Goal: Browse casually: Explore the website without a specific task or goal

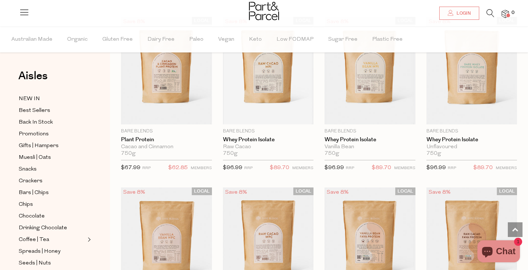
scroll to position [601, 0]
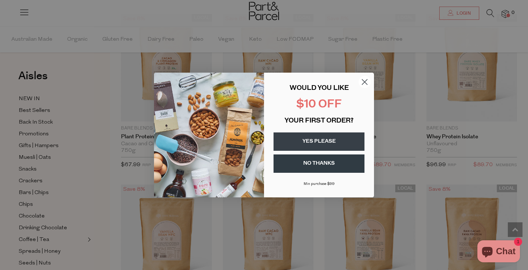
click at [365, 79] on circle "Close dialog" at bounding box center [365, 82] width 12 height 12
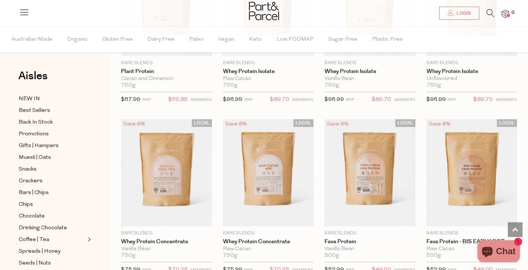
scroll to position [675, 0]
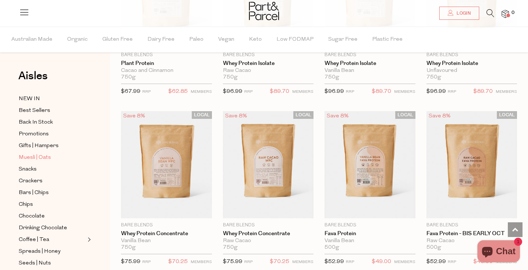
click at [37, 160] on span "Muesli | Oats" at bounding box center [35, 157] width 32 height 9
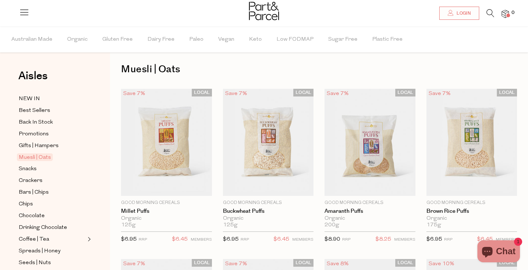
scroll to position [4, 0]
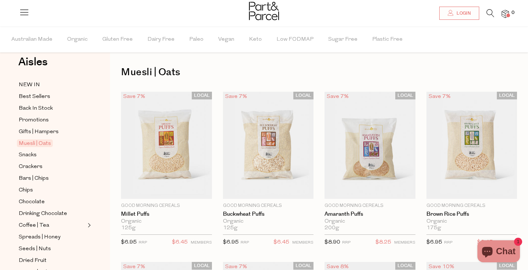
scroll to position [15, 0]
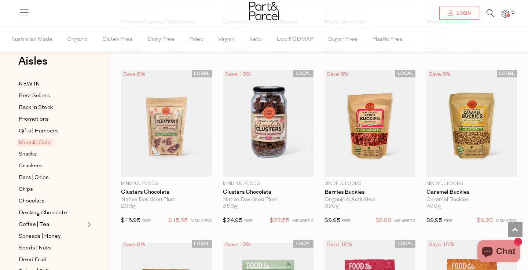
scroll to position [708, 0]
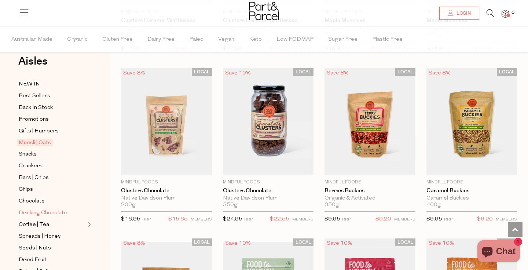
click at [40, 212] on span "Drinking Chocolate" at bounding box center [43, 213] width 48 height 9
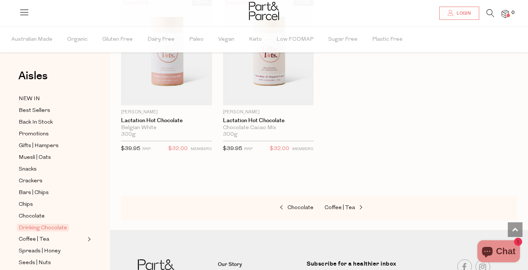
scroll to position [792, 0]
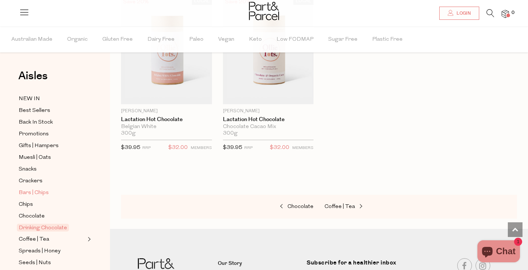
click at [41, 191] on span "Bars | Chips" at bounding box center [34, 192] width 30 height 9
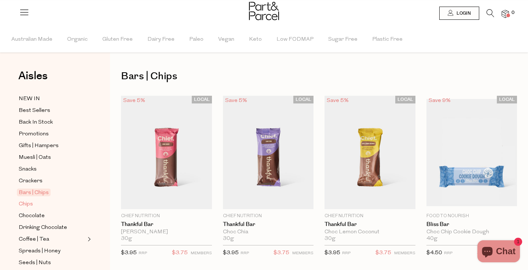
click at [36, 205] on link "Chips" at bounding box center [52, 203] width 67 height 9
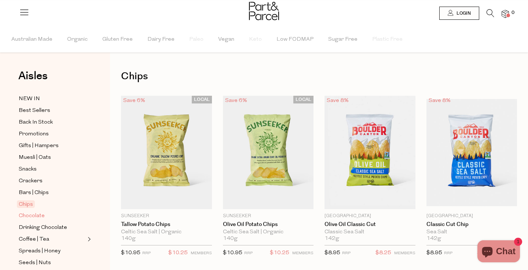
click at [33, 216] on span "Chocolate" at bounding box center [32, 216] width 26 height 9
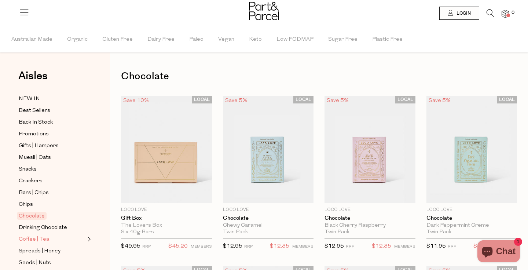
click at [31, 237] on span "Coffee | Tea" at bounding box center [34, 239] width 30 height 9
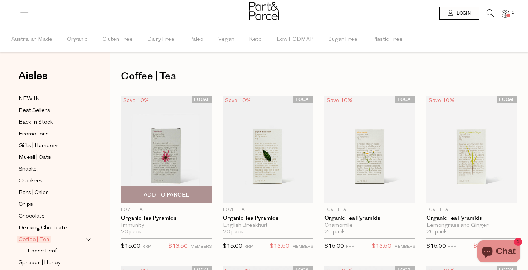
click at [113, 216] on div "LOCAL Save 10% 1 Add To Parcel Love Tea Organic Tea Pyramids Immunity 20 pack O…" at bounding box center [161, 175] width 102 height 159
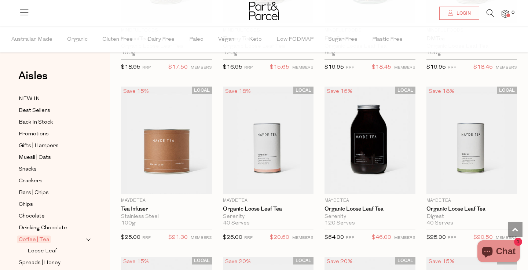
scroll to position [1555, 0]
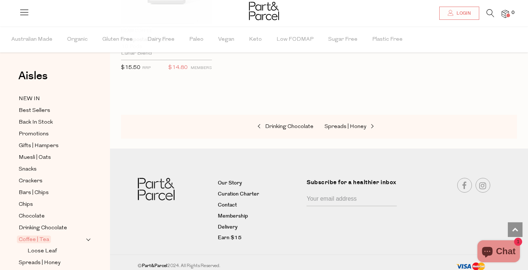
scroll to position [3980, 0]
click at [105, 245] on div "Aisles Clear NEW IN Best Sellers Back In Stock Promotions Gifts | Hampers Muesl…" at bounding box center [55, 148] width 110 height 244
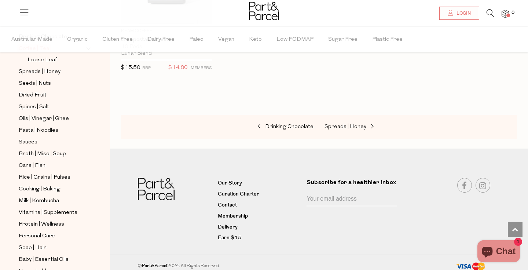
scroll to position [205, 0]
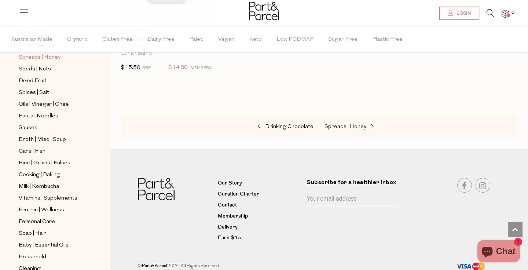
click at [52, 61] on span "Spreads | Honey" at bounding box center [40, 57] width 42 height 9
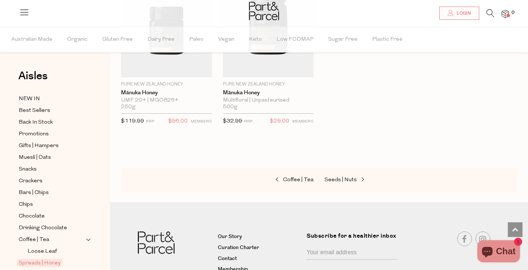
scroll to position [1848, 0]
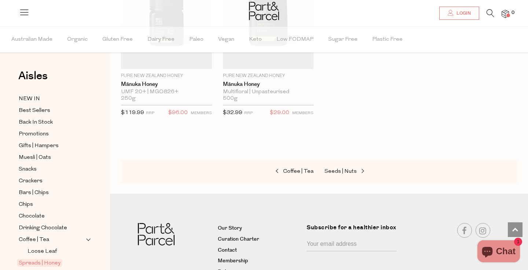
click at [105, 230] on div "Aisles Clear NEW IN Best Sellers Back In Stock Promotions Gifts | Hampers Muesl…" at bounding box center [55, 148] width 110 height 244
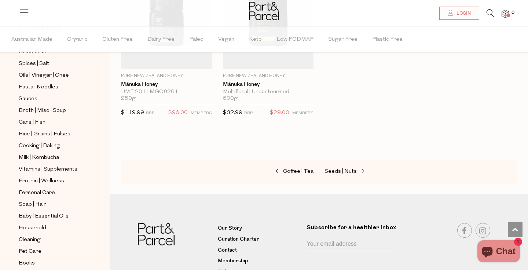
scroll to position [235, 0]
click at [66, 107] on link "Broth | Miso | Soup" at bounding box center [52, 110] width 67 height 9
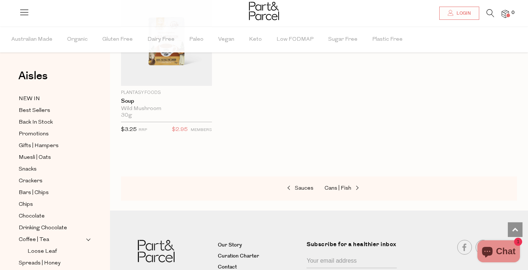
scroll to position [1482, 0]
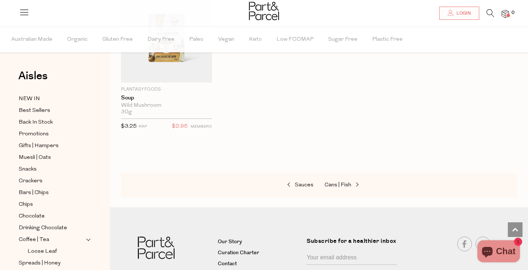
click at [104, 240] on div "Aisles Clear NEW IN Best Sellers Back In Stock Promotions Gifts | Hampers Muesl…" at bounding box center [55, 148] width 110 height 244
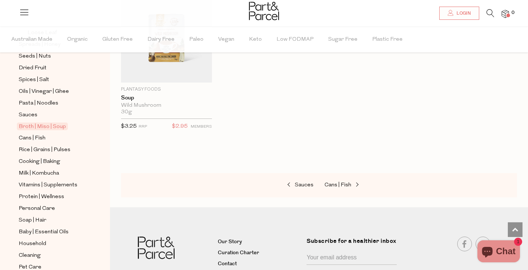
scroll to position [220, 0]
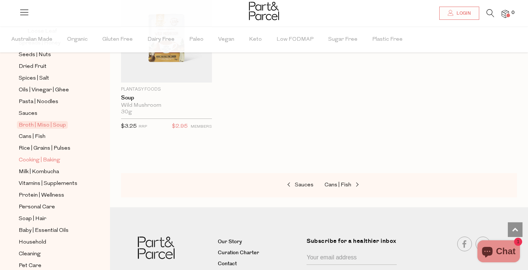
click at [50, 160] on span "Cooking | Baking" at bounding box center [39, 160] width 41 height 9
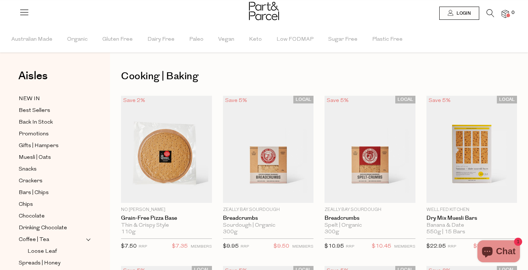
click at [130, 81] on h1 "Cooking | Baking" at bounding box center [319, 76] width 396 height 17
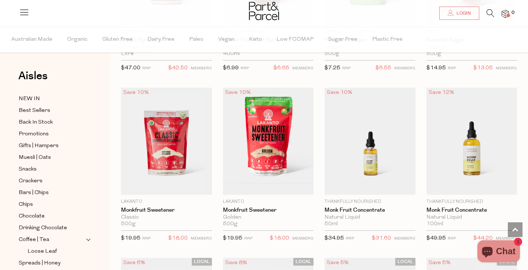
scroll to position [1731, 0]
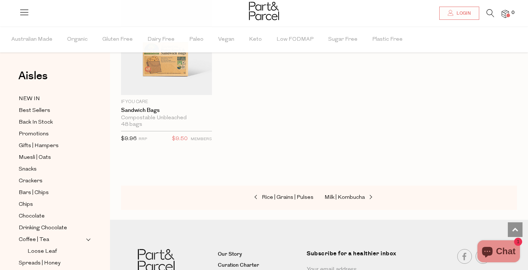
scroll to position [3697, 0]
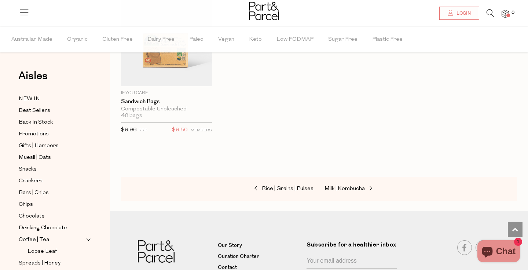
click at [102, 229] on div "Aisles Clear NEW IN Best Sellers Back In Stock Promotions Gifts | Hampers Muesl…" at bounding box center [55, 148] width 110 height 244
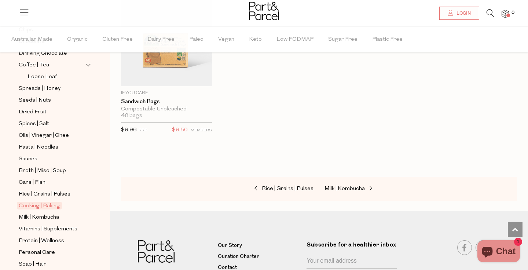
scroll to position [176, 0]
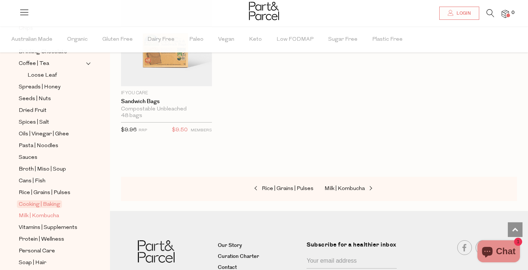
click at [44, 214] on span "Milk | Kombucha" at bounding box center [39, 216] width 40 height 9
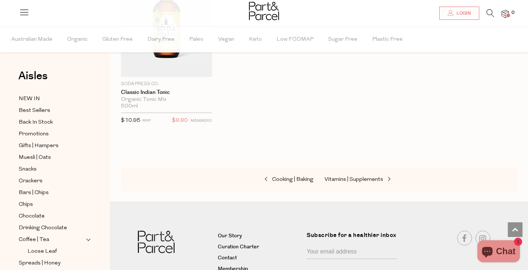
scroll to position [1511, 0]
click at [106, 240] on div "Aisles Clear NEW IN Best Sellers Back In Stock Promotions Gifts | Hampers Muesl…" at bounding box center [55, 148] width 110 height 244
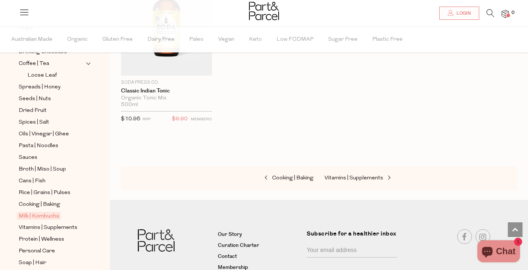
scroll to position [191, 0]
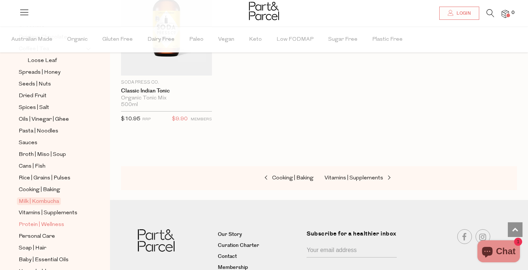
click at [64, 222] on link "Protein | Wellness" at bounding box center [52, 224] width 67 height 9
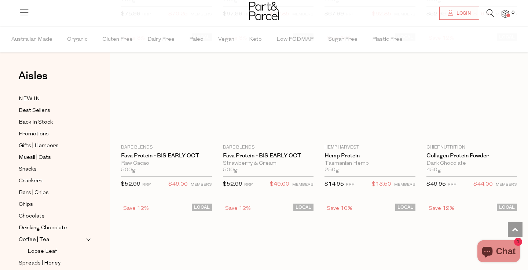
scroll to position [4, 0]
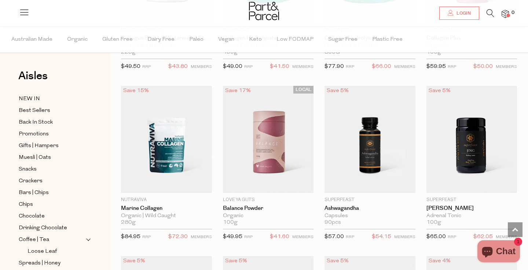
scroll to position [1046, 0]
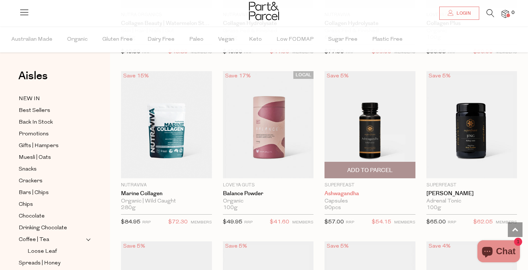
click at [352, 190] on link "Ashwagandha" at bounding box center [370, 193] width 91 height 7
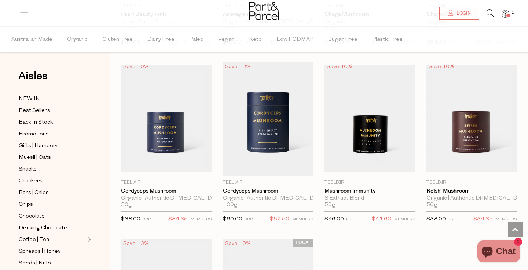
scroll to position [1911, 0]
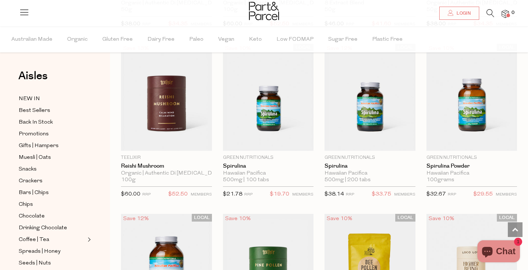
scroll to position [2102, 0]
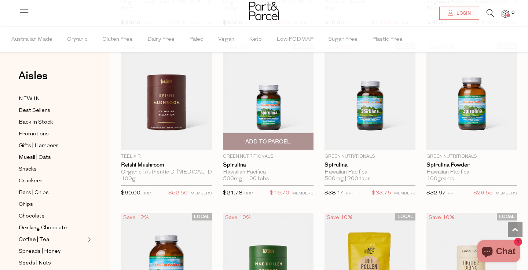
click at [290, 110] on img at bounding box center [268, 96] width 91 height 107
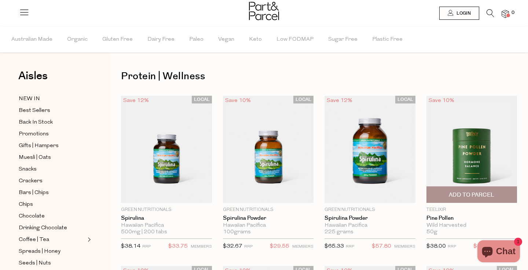
scroll to position [1556, 0]
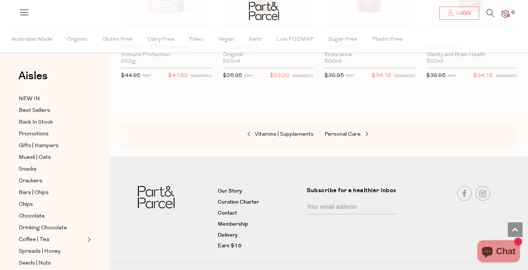
scroll to position [3595, 0]
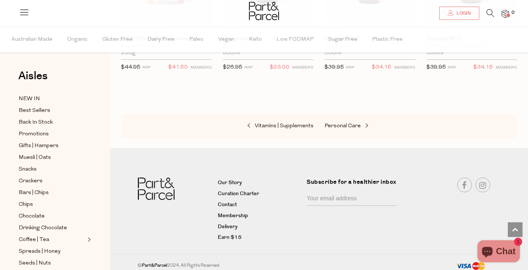
click at [101, 117] on div "Aisles Clear NEW IN Best Sellers Back In Stock Promotions Gifts | Hampers Muesl…" at bounding box center [55, 148] width 110 height 244
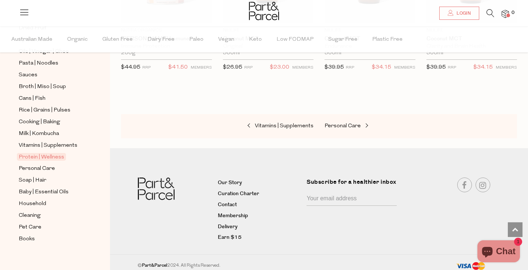
scroll to position [252, 0]
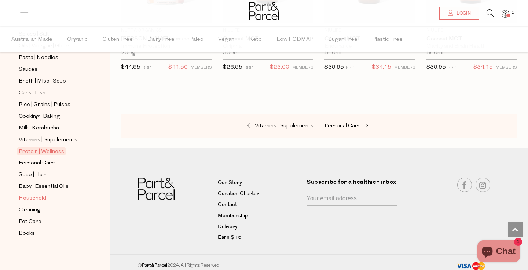
click at [33, 194] on span "Household" at bounding box center [33, 198] width 28 height 9
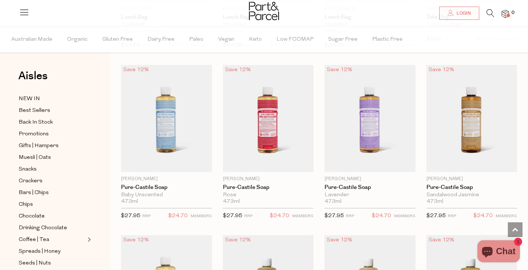
scroll to position [543, 0]
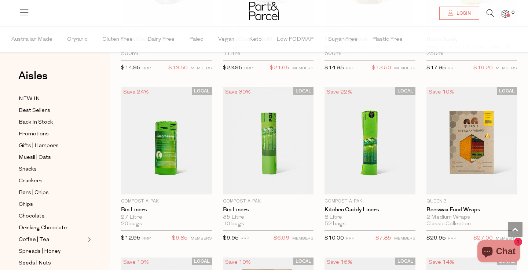
scroll to position [3124, 0]
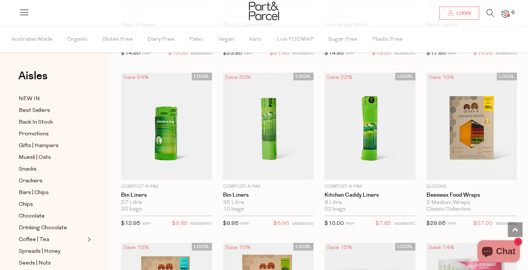
click at [10, 237] on div "Aisles Clear NEW IN Best Sellers Back In Stock Promotions Gifts | Hampers Muesl…" at bounding box center [55, 148] width 110 height 244
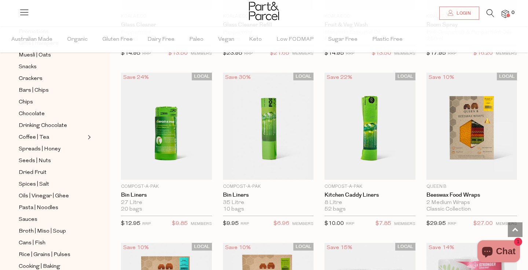
scroll to position [103, 0]
click at [44, 186] on span "Spices | Salt" at bounding box center [34, 184] width 30 height 9
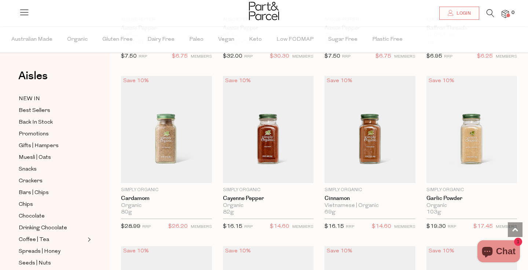
scroll to position [895, 0]
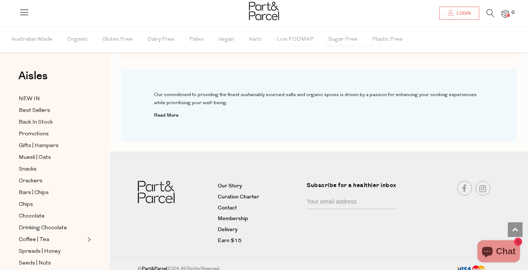
scroll to position [2655, 0]
